Goal: Check status: Check status

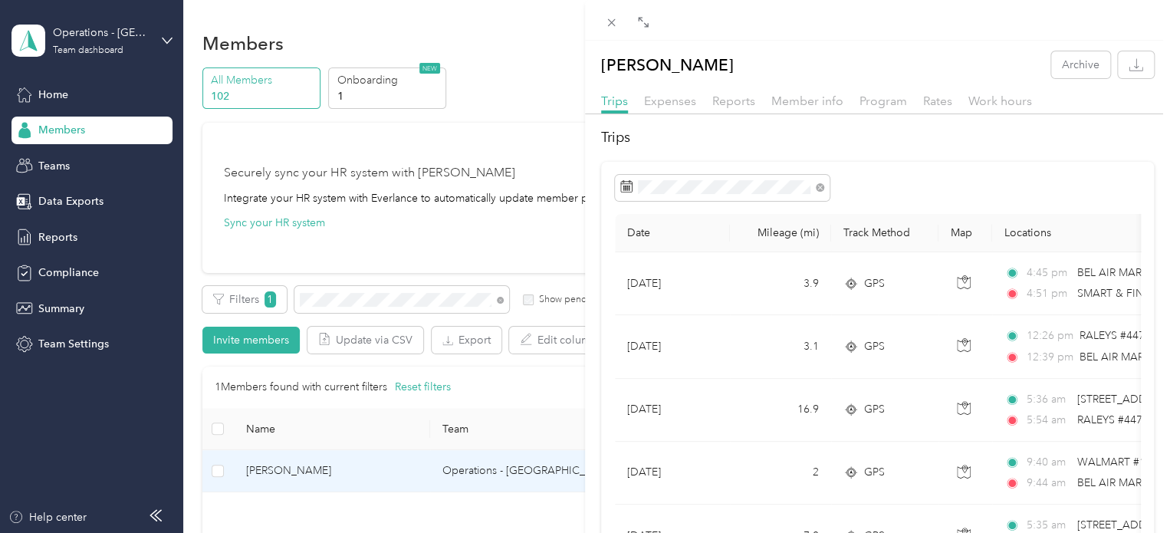
click at [347, 299] on div "[PERSON_NAME] Archive Trips Expenses Reports Member info Program Rates Work hou…" at bounding box center [585, 266] width 1170 height 533
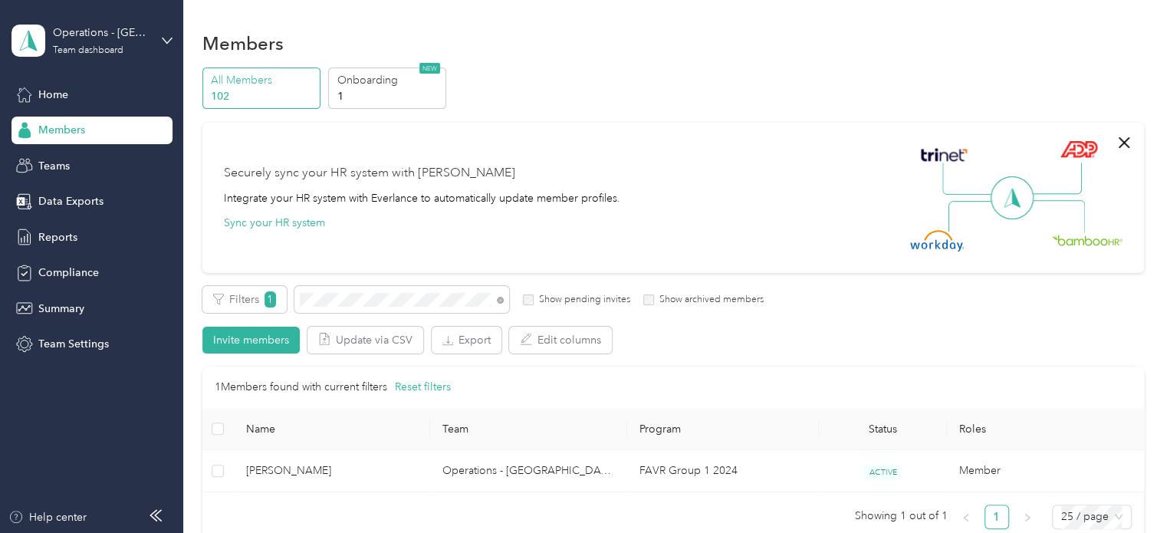
click at [347, 299] on div at bounding box center [585, 266] width 1170 height 533
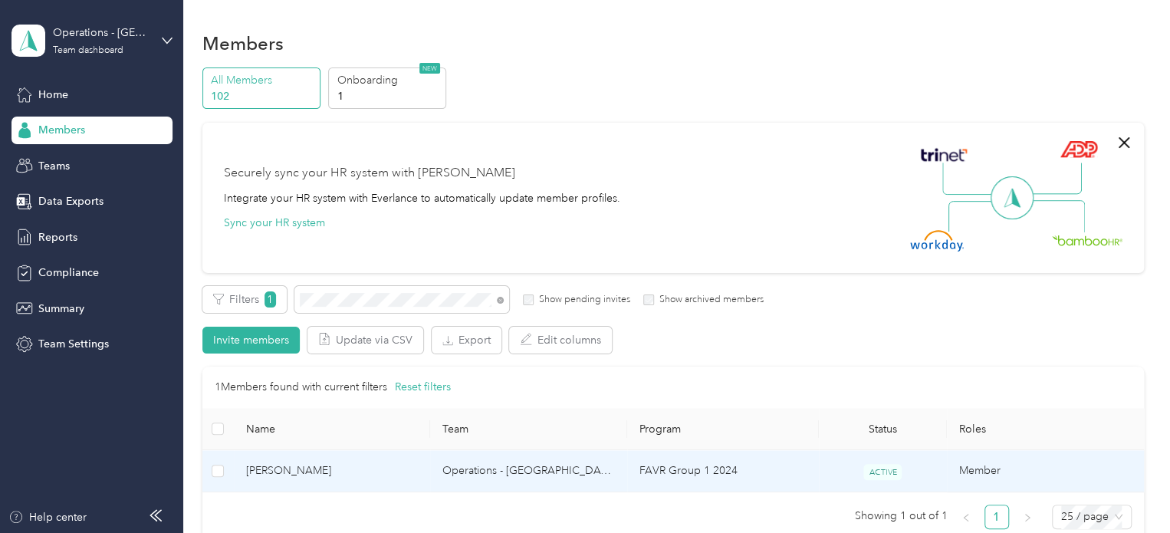
click at [298, 475] on span "[PERSON_NAME]" at bounding box center [332, 470] width 173 height 17
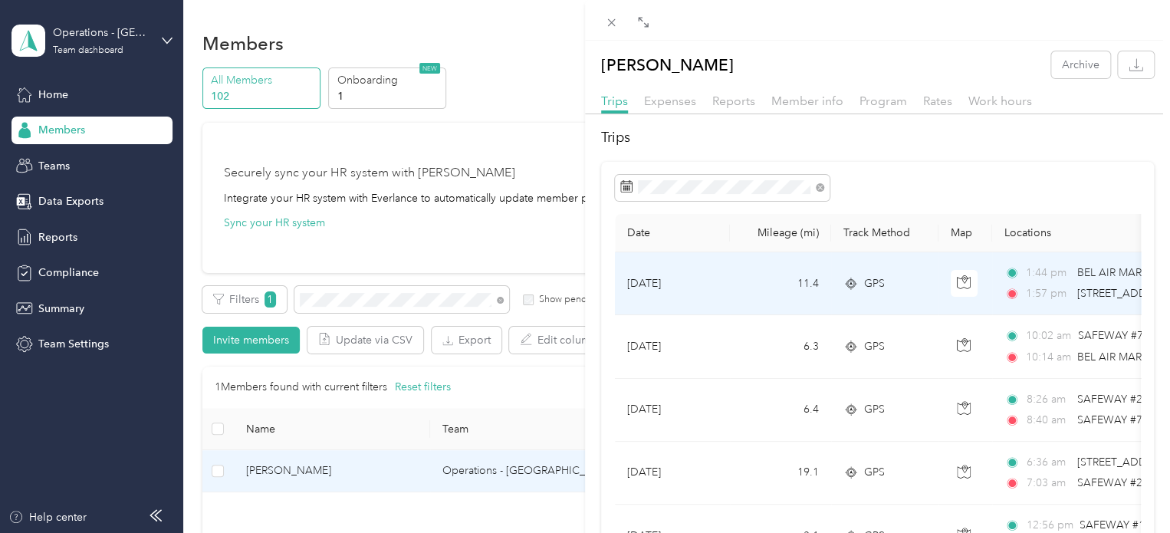
click at [1067, 281] on span "1:44 pm" at bounding box center [1048, 273] width 44 height 17
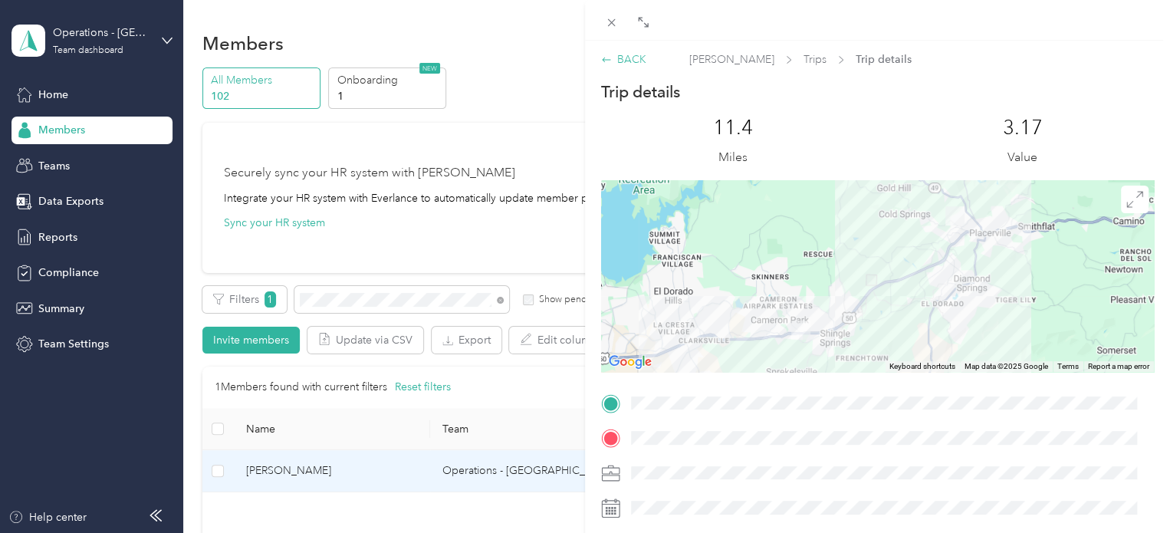
click at [622, 64] on div "BACK" at bounding box center [623, 59] width 45 height 16
